Goal: Task Accomplishment & Management: Use online tool/utility

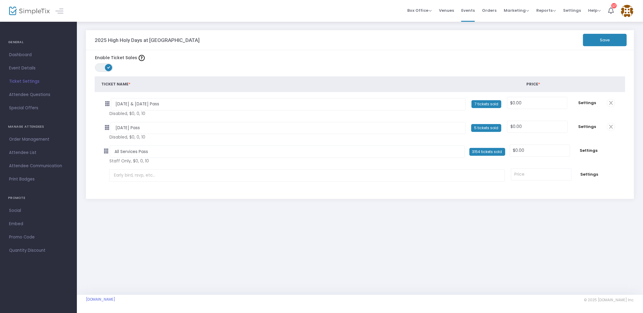
drag, startPoint x: 26, startPoint y: 147, endPoint x: 31, endPoint y: 152, distance: 7.3
click at [26, 147] on link "Attendee List" at bounding box center [38, 152] width 77 height 13
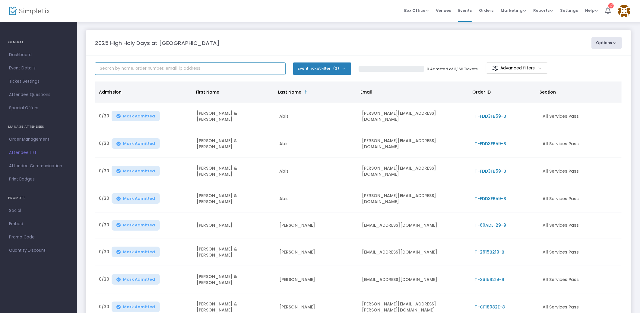
click at [193, 68] on input "text" at bounding box center [190, 68] width 191 height 12
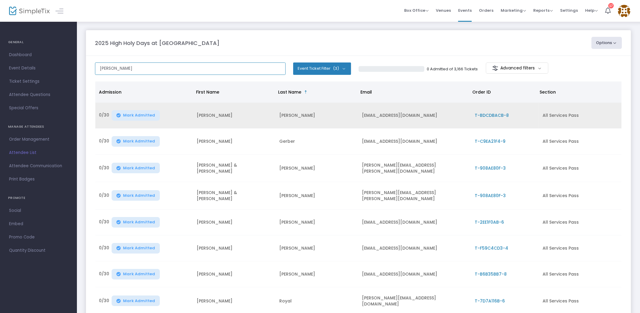
type input "[PERSON_NAME]"
click at [340, 119] on td "[PERSON_NAME]" at bounding box center [317, 116] width 83 height 26
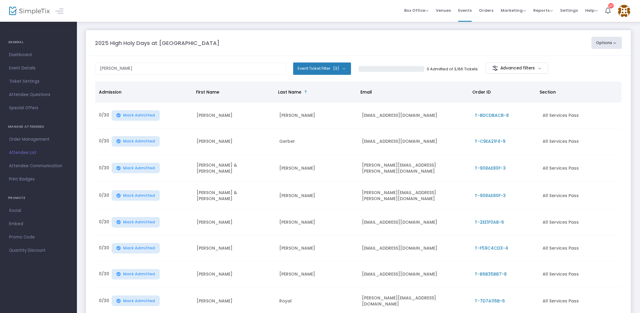
click at [490, 116] on span "T-BDCDBACB-8" at bounding box center [492, 115] width 34 height 6
